Goal: Browse casually: Explore the website without a specific task or goal

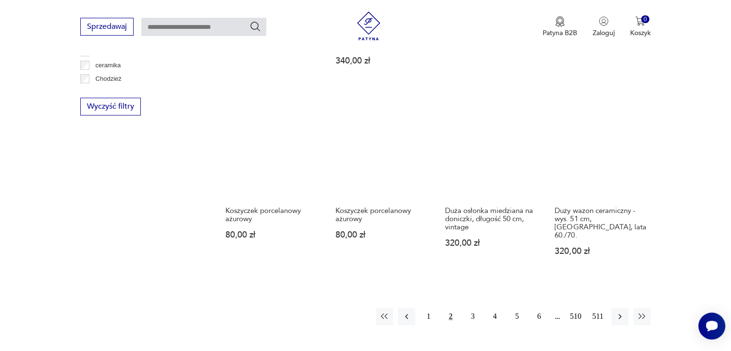
scroll to position [897, 0]
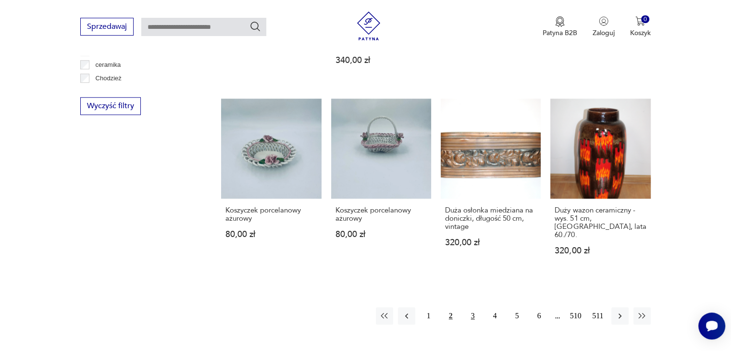
click at [472, 307] on button "3" at bounding box center [472, 315] width 17 height 17
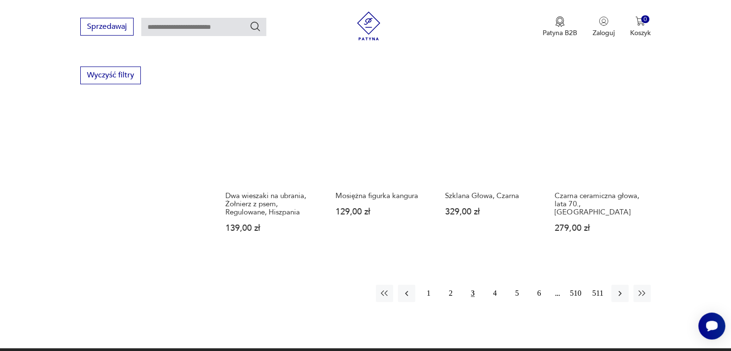
scroll to position [928, 0]
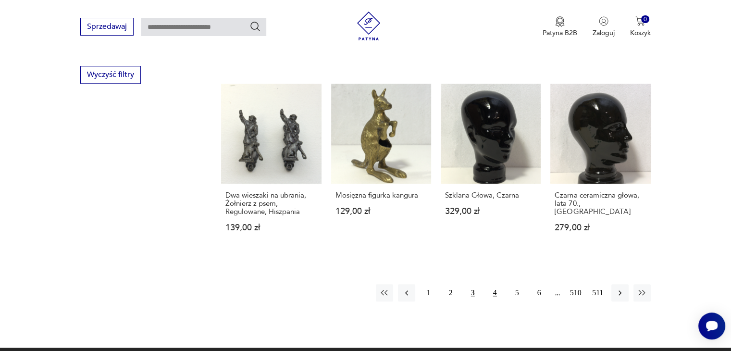
click at [493, 284] on button "4" at bounding box center [494, 292] width 17 height 17
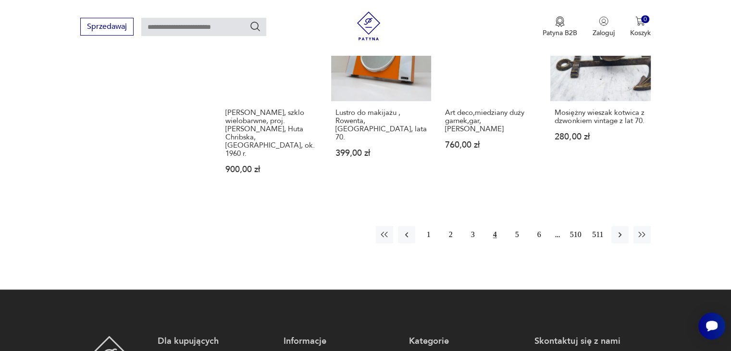
scroll to position [1036, 0]
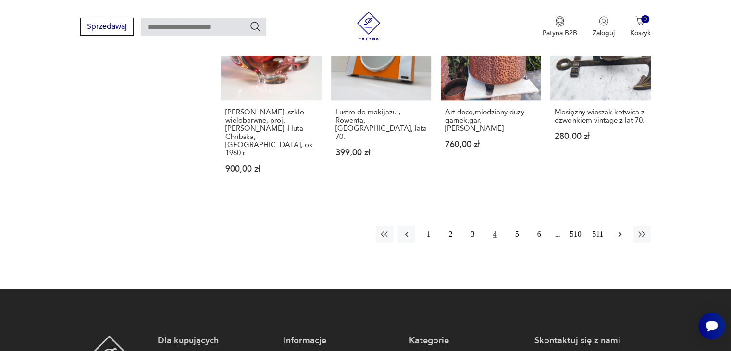
click at [619, 229] on icon "button" at bounding box center [620, 234] width 10 height 10
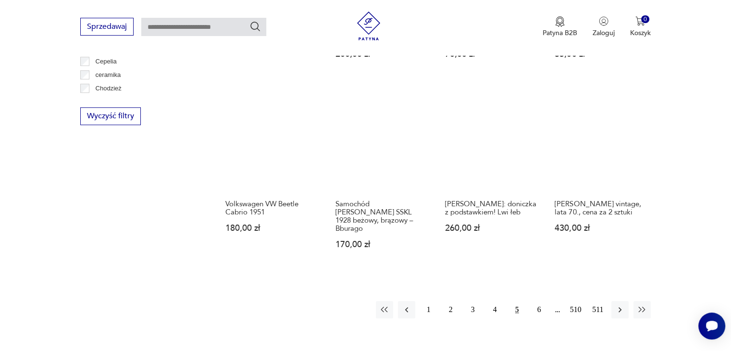
scroll to position [888, 0]
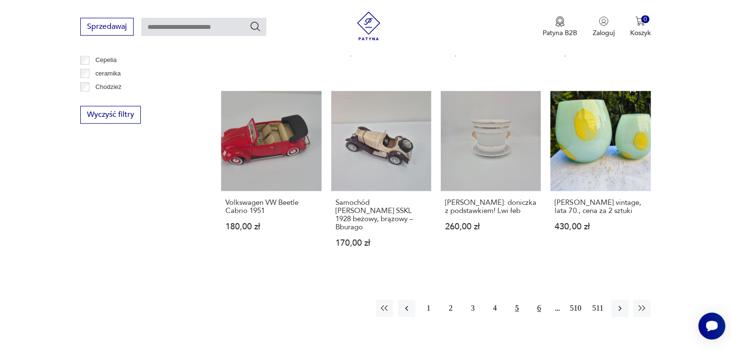
click at [540, 299] on button "6" at bounding box center [538, 307] width 17 height 17
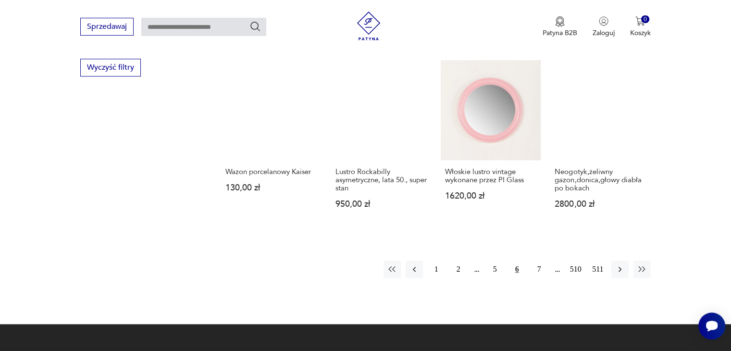
scroll to position [936, 0]
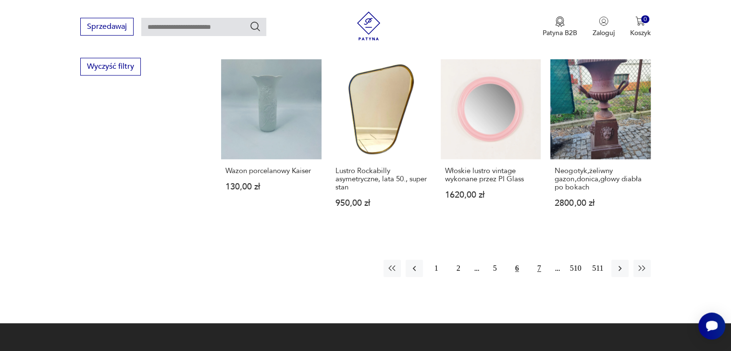
click at [540, 259] on button "7" at bounding box center [538, 267] width 17 height 17
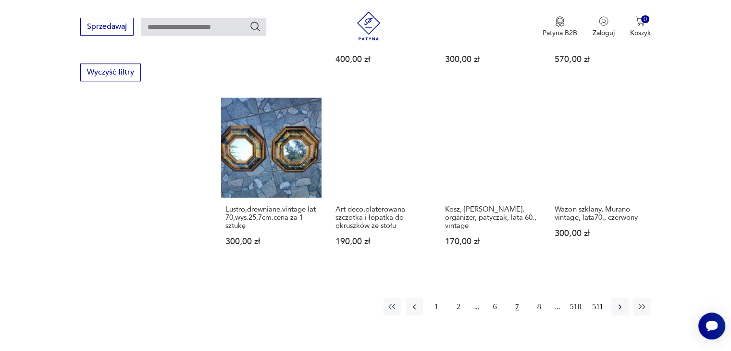
scroll to position [932, 0]
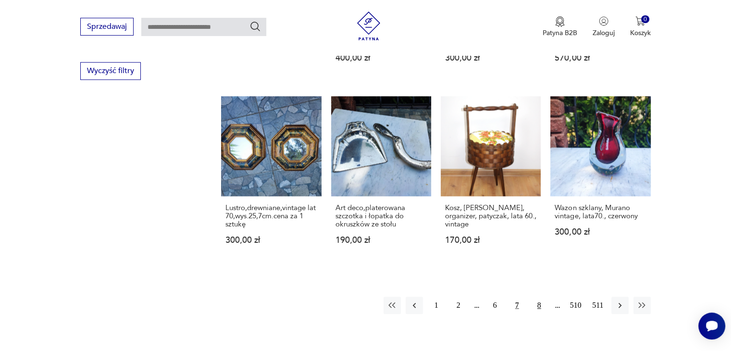
click at [538, 296] on button "8" at bounding box center [538, 304] width 17 height 17
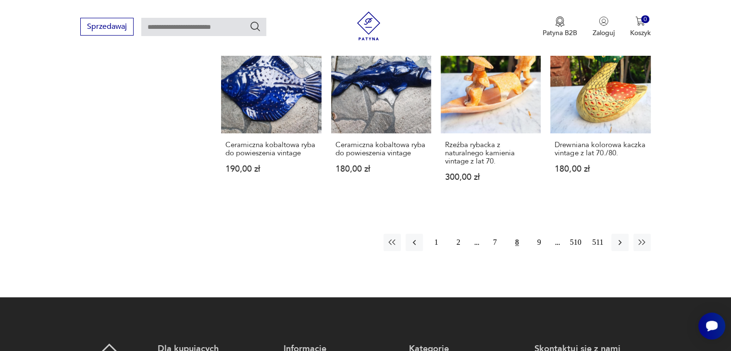
scroll to position [996, 0]
click at [539, 233] on button "9" at bounding box center [538, 241] width 17 height 17
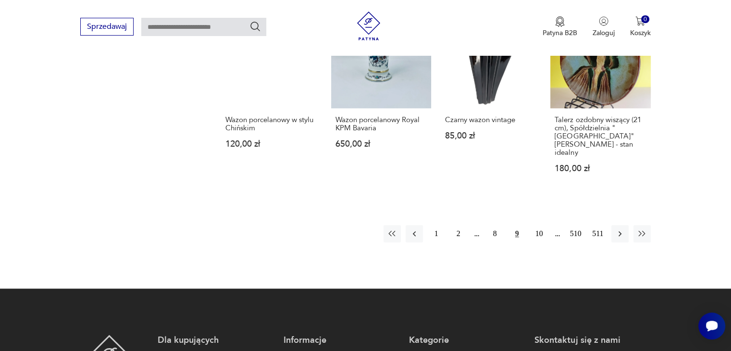
scroll to position [996, 0]
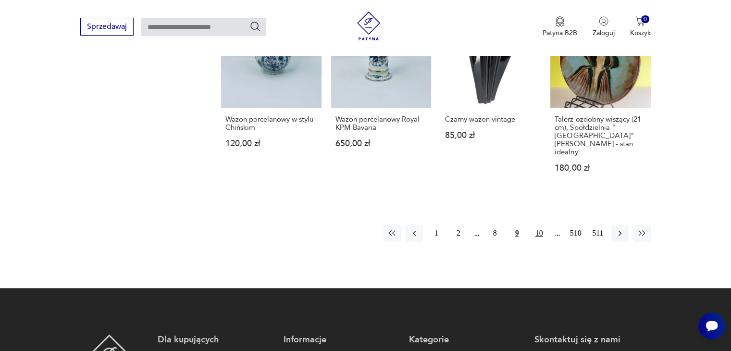
click at [542, 224] on button "10" at bounding box center [538, 232] width 17 height 17
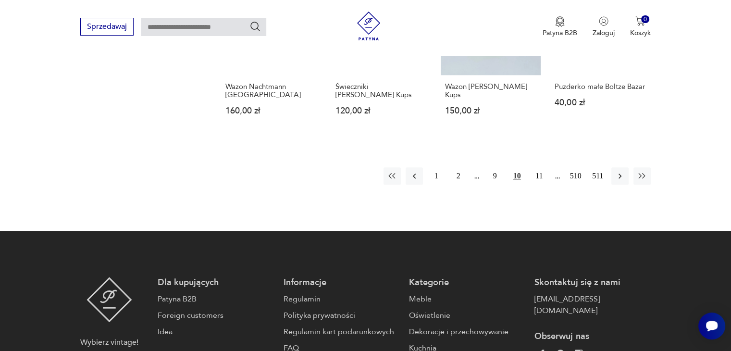
scroll to position [1030, 0]
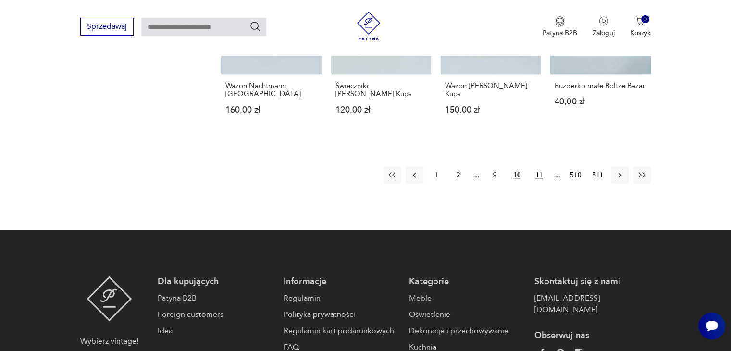
click at [540, 168] on button "11" at bounding box center [538, 174] width 17 height 17
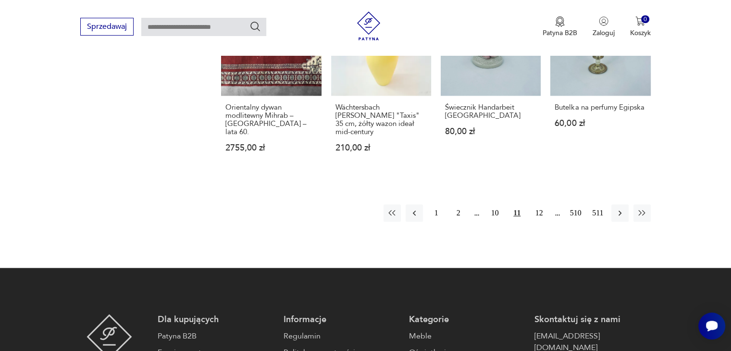
scroll to position [1014, 0]
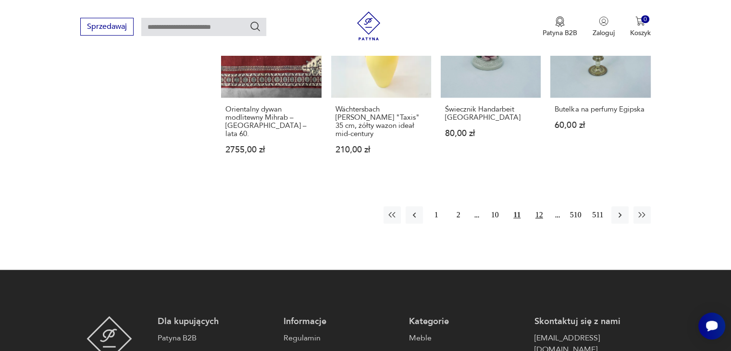
click at [540, 206] on button "12" at bounding box center [538, 214] width 17 height 17
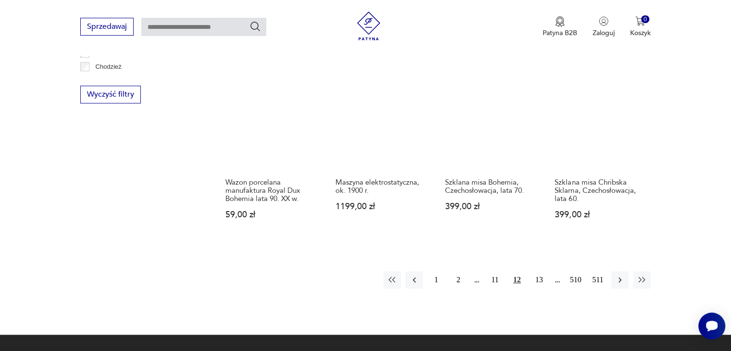
scroll to position [910, 0]
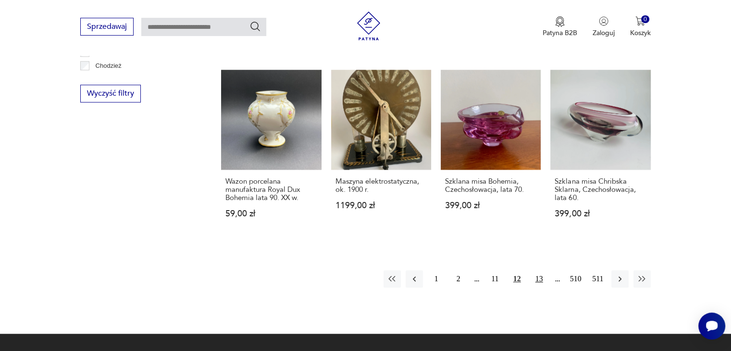
click at [540, 270] on button "13" at bounding box center [538, 278] width 17 height 17
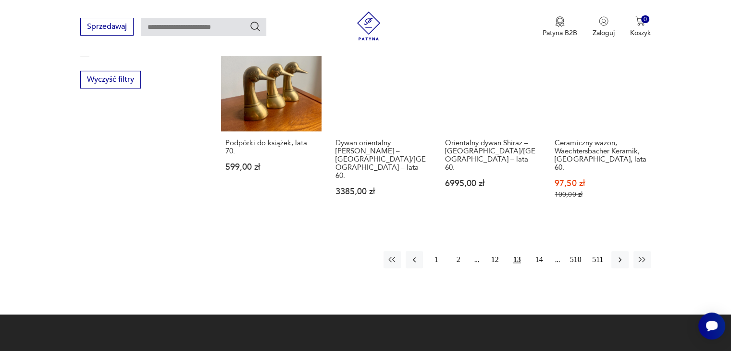
scroll to position [925, 0]
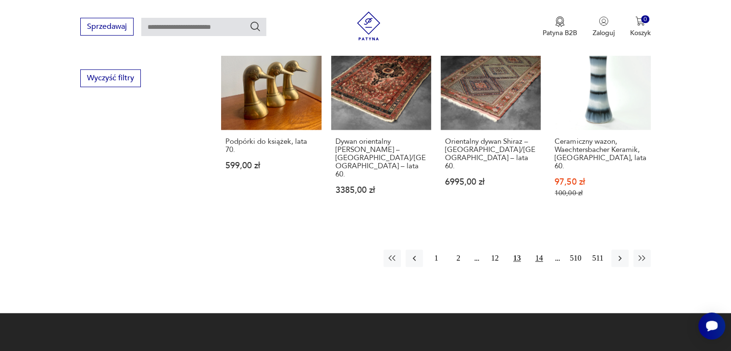
click at [542, 250] on button "14" at bounding box center [538, 257] width 17 height 17
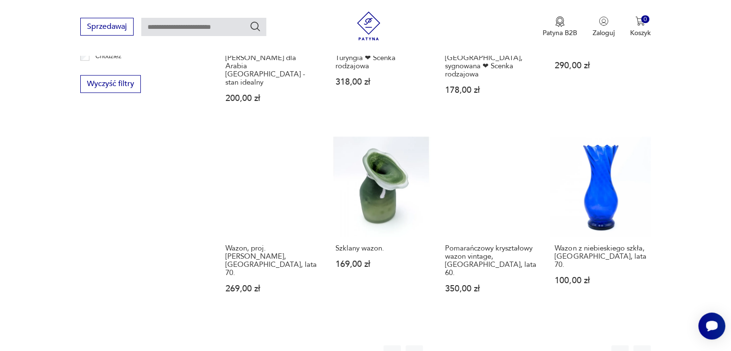
scroll to position [920, 0]
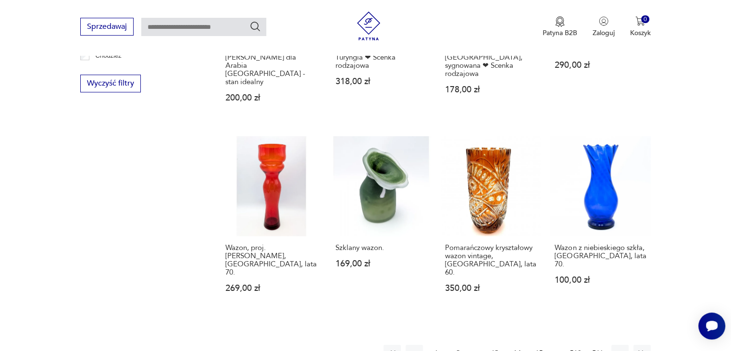
click at [538, 345] on button "15" at bounding box center [538, 353] width 17 height 17
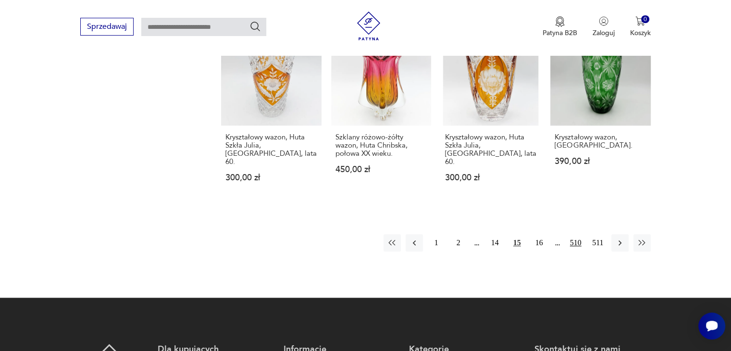
scroll to position [971, 0]
click at [539, 234] on button "16" at bounding box center [538, 242] width 17 height 17
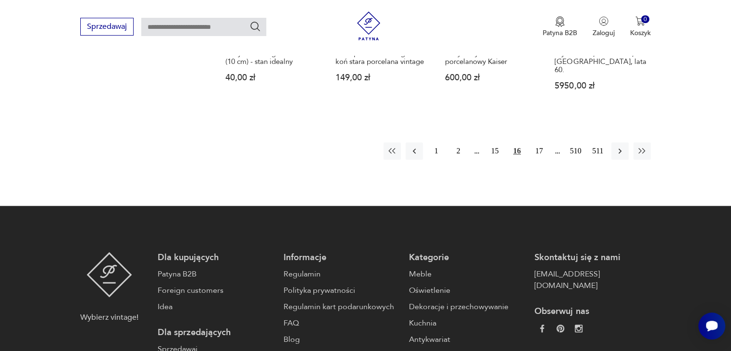
scroll to position [1050, 0]
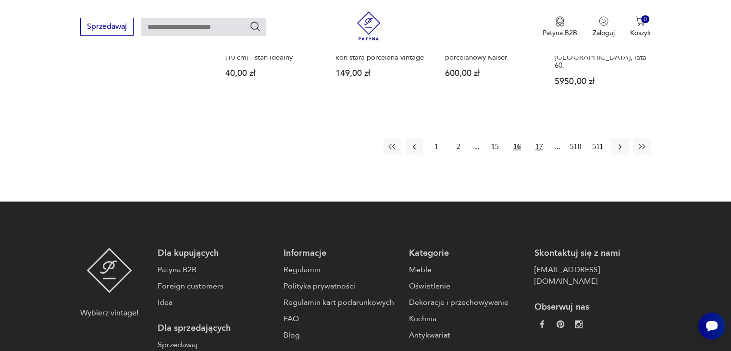
click at [538, 138] on button "17" at bounding box center [538, 146] width 17 height 17
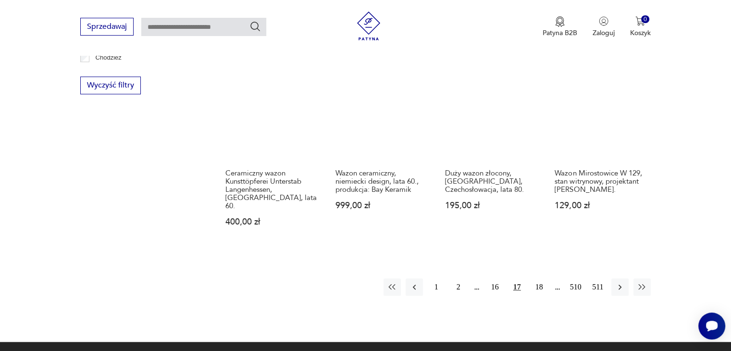
scroll to position [918, 0]
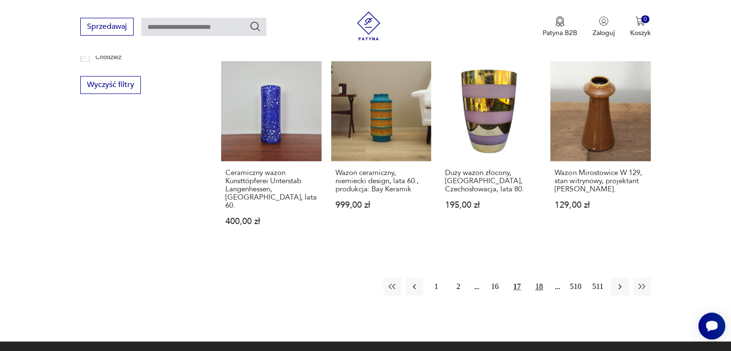
click at [539, 280] on button "18" at bounding box center [538, 286] width 17 height 17
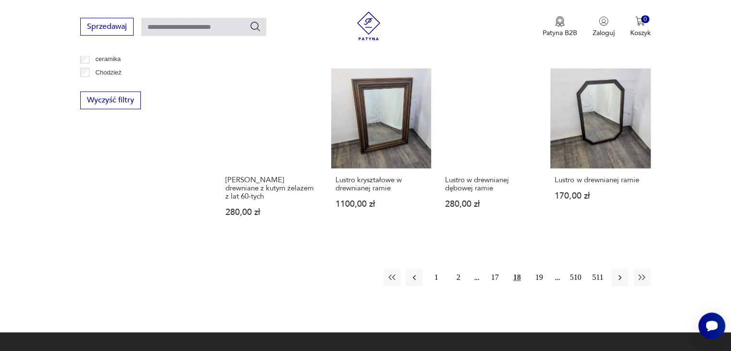
scroll to position [905, 0]
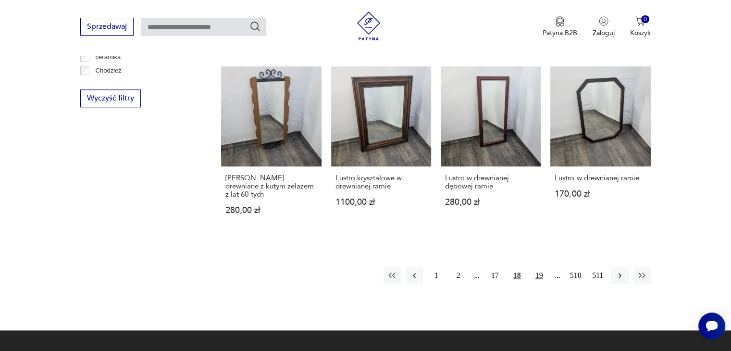
click at [537, 267] on button "19" at bounding box center [538, 275] width 17 height 17
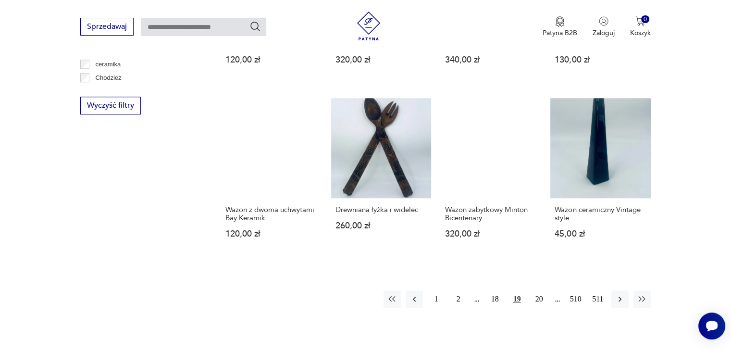
scroll to position [899, 0]
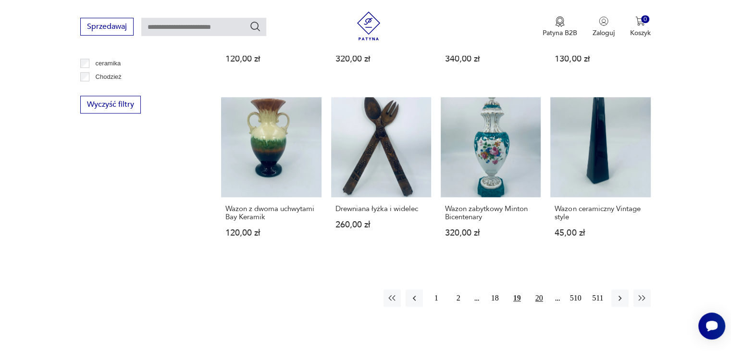
click at [541, 289] on button "20" at bounding box center [538, 297] width 17 height 17
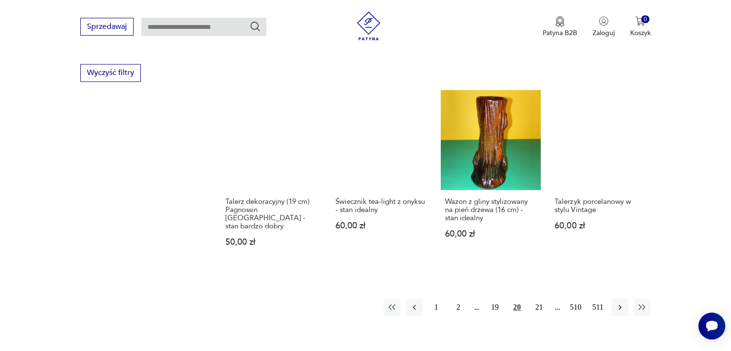
scroll to position [931, 0]
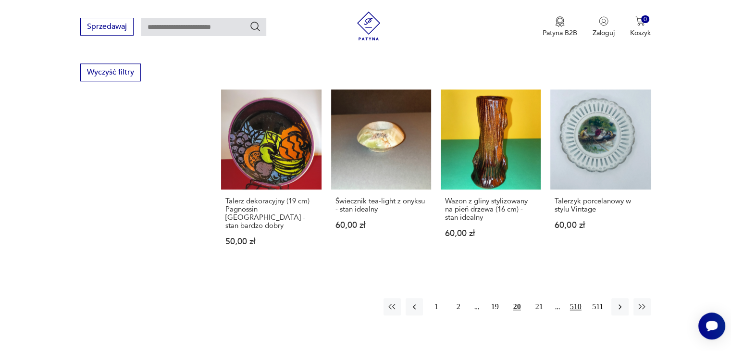
click at [579, 298] on button "510" at bounding box center [575, 306] width 17 height 17
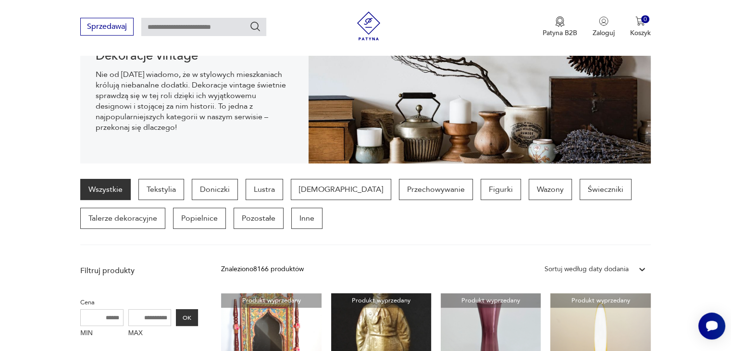
scroll to position [139, 0]
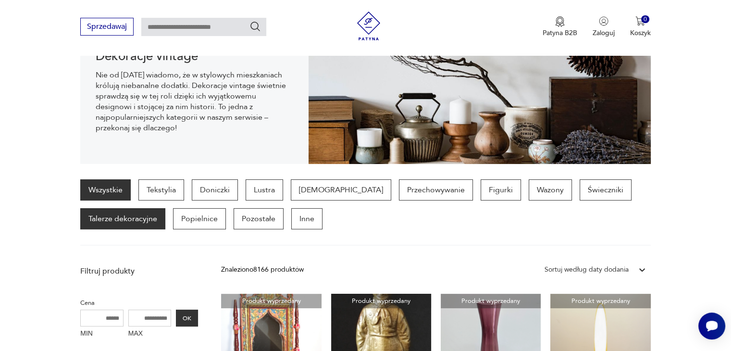
click at [129, 222] on p "Talerze dekoracyjne" at bounding box center [122, 218] width 85 height 21
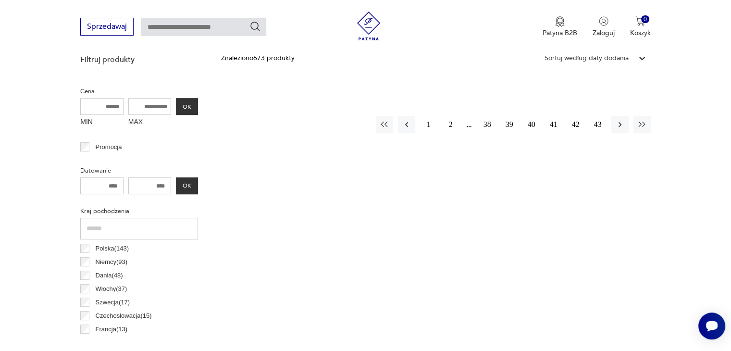
scroll to position [351, 0]
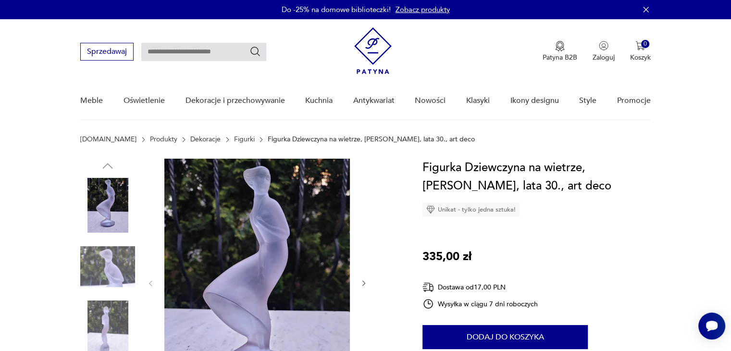
scroll to position [1, 0]
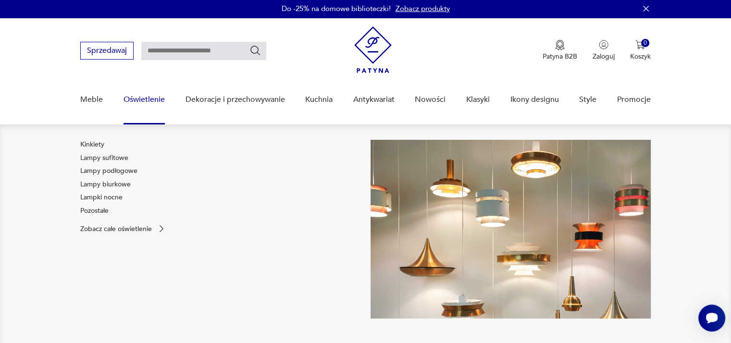
click at [149, 100] on link "Oświetlenie" at bounding box center [143, 99] width 41 height 37
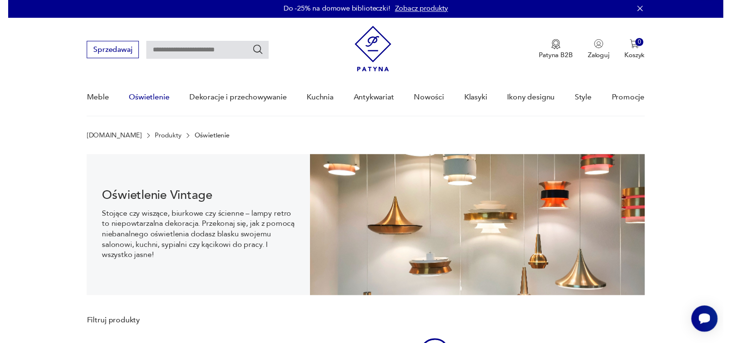
scroll to position [14, 0]
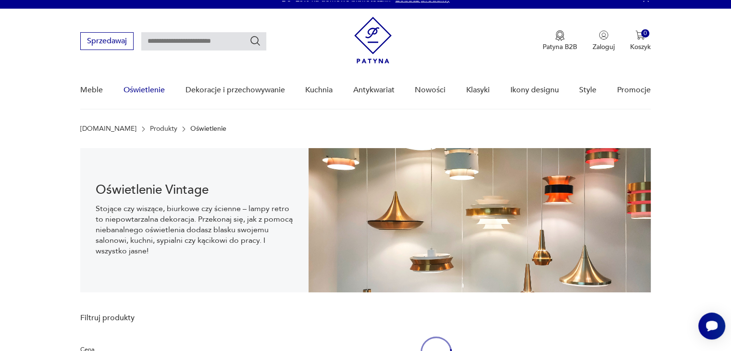
click at [149, 100] on link "Oświetlenie" at bounding box center [143, 90] width 41 height 37
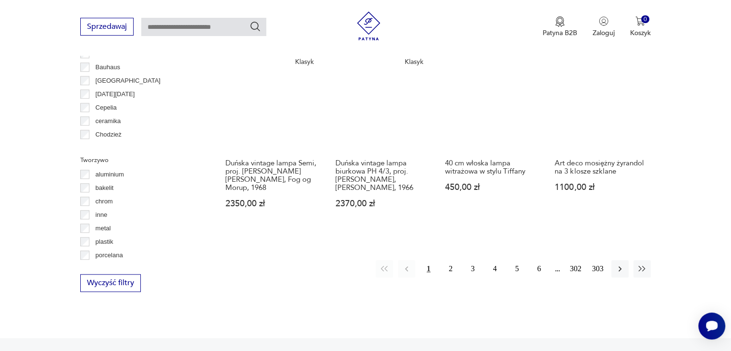
scroll to position [908, 0]
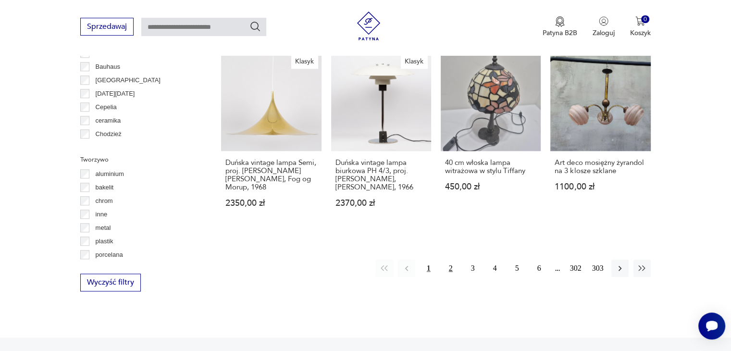
click at [450, 268] on button "2" at bounding box center [450, 267] width 17 height 17
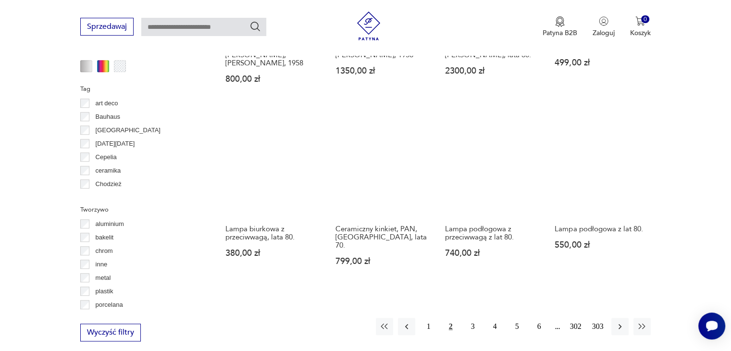
scroll to position [859, 0]
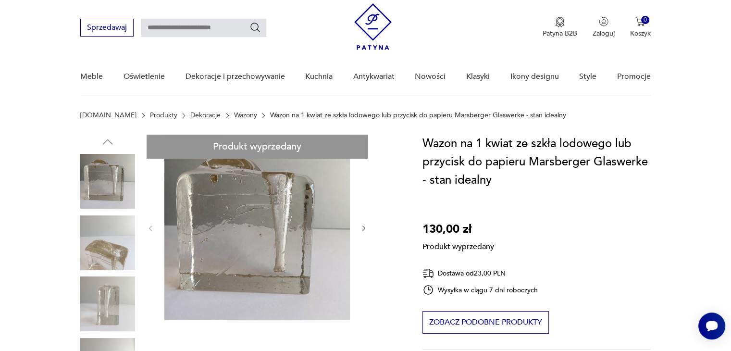
scroll to position [28, 0]
